Goal: Transaction & Acquisition: Purchase product/service

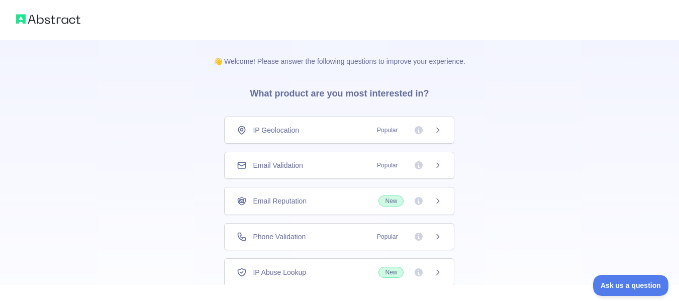
click at [441, 130] on icon at bounding box center [438, 130] width 8 height 8
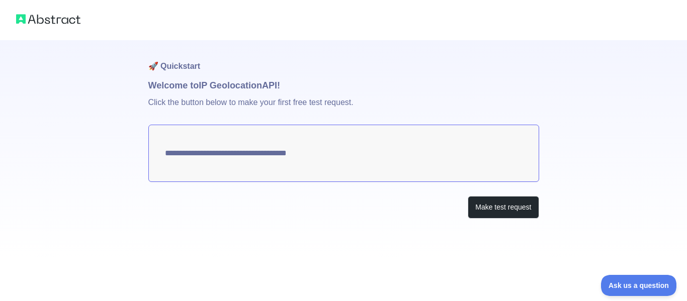
type textarea "**********"
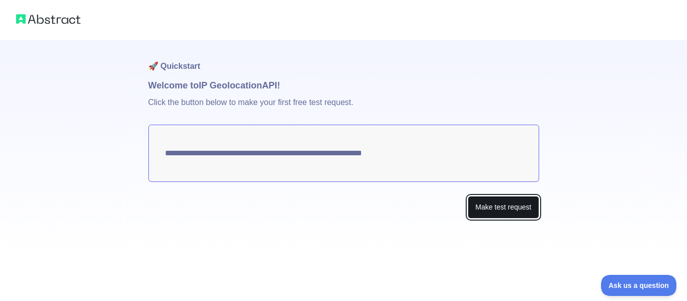
click at [480, 215] on button "Make test request" at bounding box center [503, 207] width 71 height 23
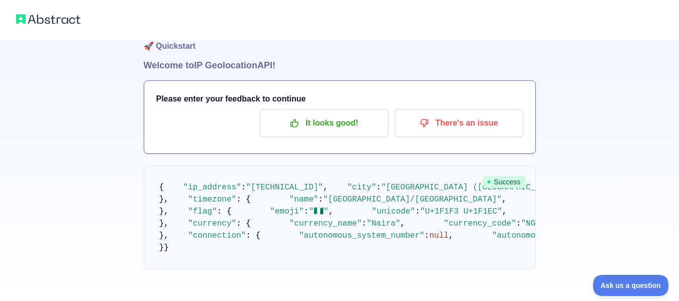
scroll to position [14, 0]
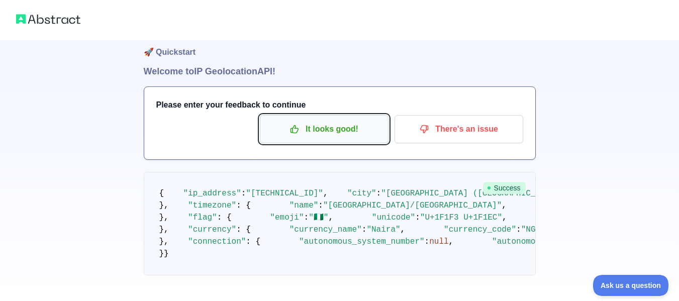
click at [338, 127] on p "It looks good!" at bounding box center [324, 129] width 114 height 17
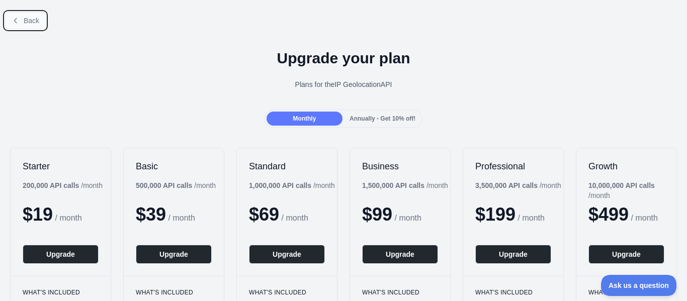
click at [15, 23] on icon at bounding box center [16, 21] width 8 height 8
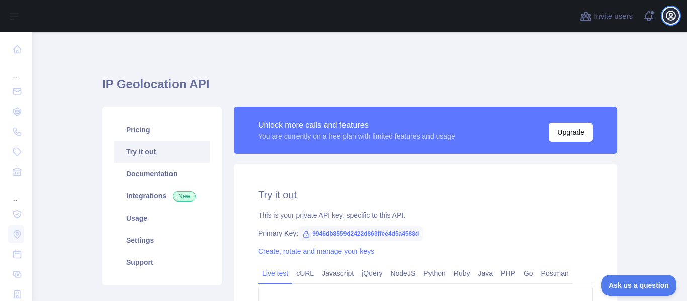
click at [670, 21] on icon "button" at bounding box center [671, 16] width 12 height 12
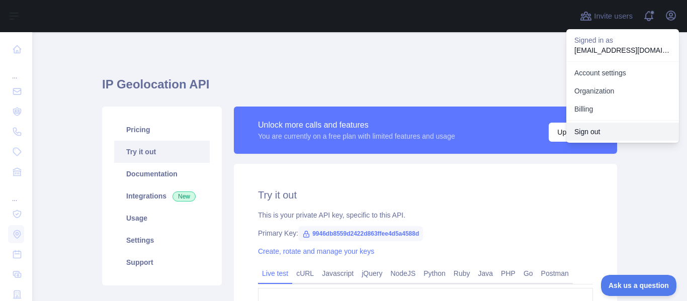
click at [603, 127] on button "Sign out" at bounding box center [622, 132] width 113 height 18
